Goal: Transaction & Acquisition: Purchase product/service

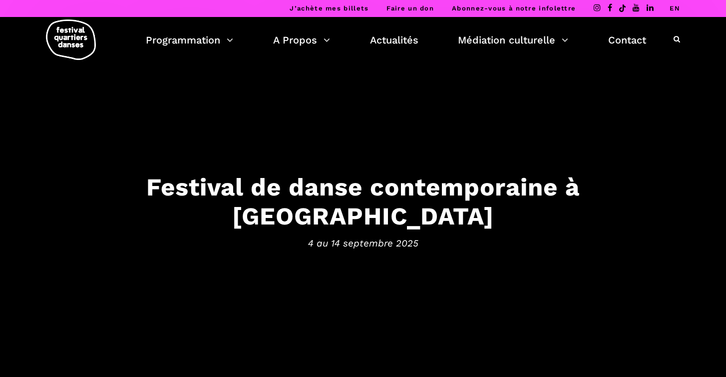
click at [673, 7] on link "EN" at bounding box center [675, 7] width 10 height 7
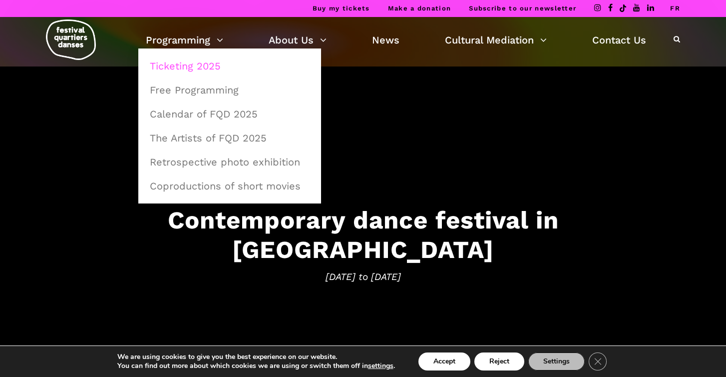
click at [204, 64] on link "Ticketing 2025" at bounding box center [230, 65] width 172 height 23
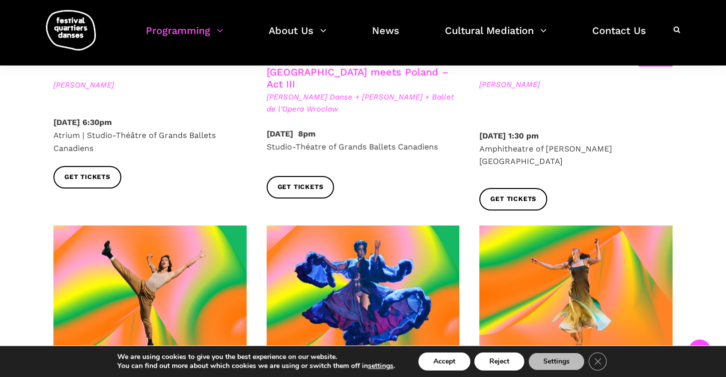
scroll to position [1371, 0]
